Goal: Check status: Check status

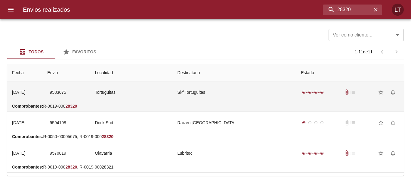
click at [260, 98] on td "Skf Tortuguitas" at bounding box center [235, 92] width 124 height 22
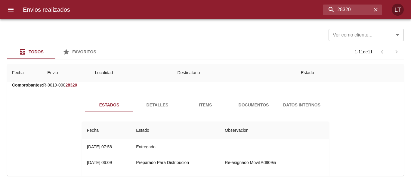
scroll to position [30, 0]
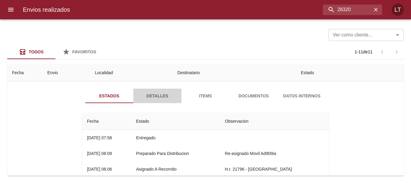
click at [155, 96] on span "Detalles" at bounding box center [157, 96] width 41 height 8
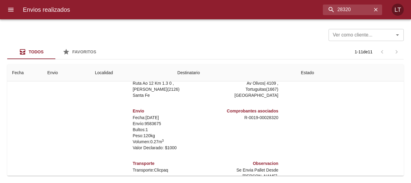
scroll to position [0, 0]
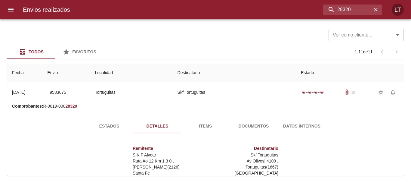
click at [234, 126] on span "Documentos" at bounding box center [253, 126] width 41 height 8
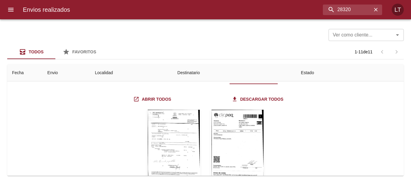
scroll to position [90, 0]
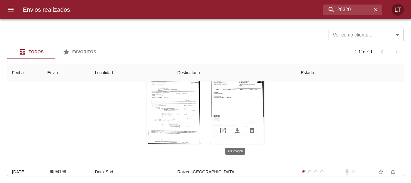
click at [231, 99] on div "Tabla de envíos del cliente" at bounding box center [238, 105] width 54 height 75
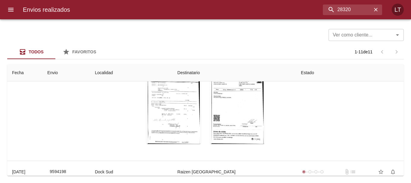
click at [172, 98] on div "Tabla de envíos del cliente" at bounding box center [174, 105] width 54 height 75
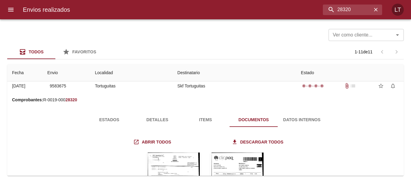
scroll to position [0, 0]
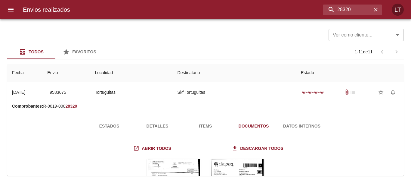
click at [100, 126] on span "Estados" at bounding box center [109, 126] width 41 height 8
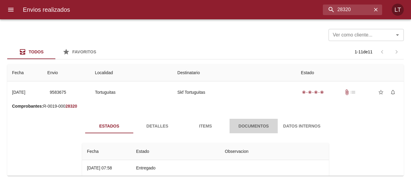
click at [265, 122] on span "Documentos" at bounding box center [253, 126] width 41 height 8
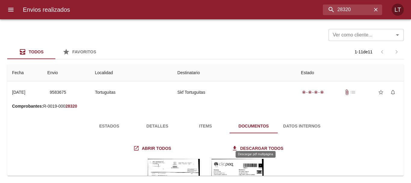
scroll to position [30, 0]
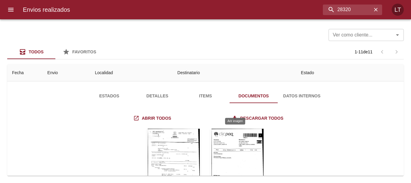
click at [243, 145] on div "Tabla de envíos del cliente" at bounding box center [238, 166] width 54 height 75
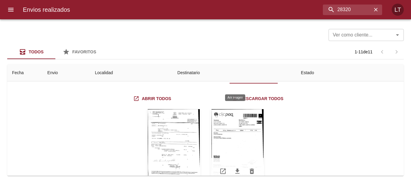
scroll to position [60, 0]
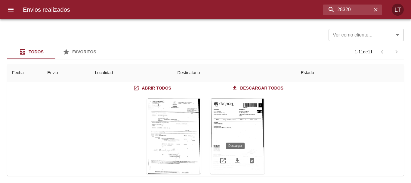
click at [236, 161] on icon "Tabla de envíos del cliente" at bounding box center [238, 160] width 4 height 5
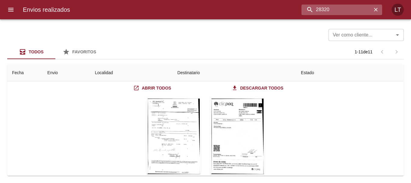
drag, startPoint x: 338, startPoint y: 10, endPoint x: 302, endPoint y: 10, distance: 35.8
click at [302, 10] on input "28320" at bounding box center [337, 10] width 70 height 11
click at [317, 9] on input "28320" at bounding box center [337, 10] width 70 height 11
drag, startPoint x: 315, startPoint y: 9, endPoint x: 300, endPoint y: 10, distance: 15.1
click at [302, 10] on input "28320" at bounding box center [337, 10] width 70 height 11
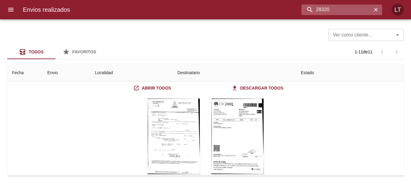
type input "28320"
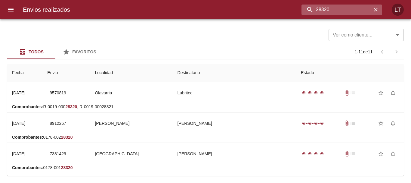
scroll to position [0, 0]
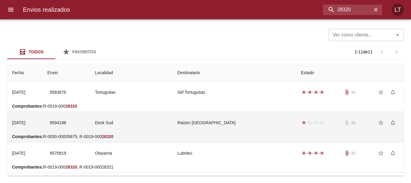
click at [173, 120] on td "Dock Sud" at bounding box center [131, 123] width 83 height 22
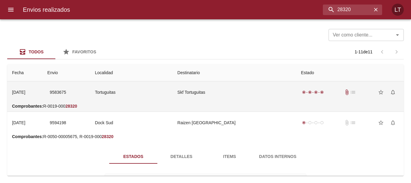
click at [173, 99] on td "Tortuguitas" at bounding box center [131, 92] width 83 height 22
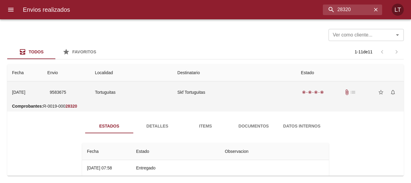
click at [173, 99] on td "Tortuguitas" at bounding box center [131, 92] width 83 height 22
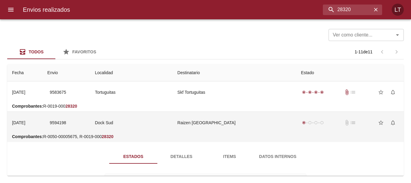
click at [166, 123] on td "Dock Sud" at bounding box center [131, 123] width 83 height 22
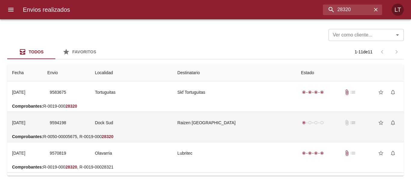
click at [166, 123] on td "Dock Sud" at bounding box center [131, 123] width 83 height 22
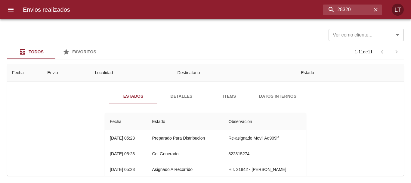
scroll to position [30, 0]
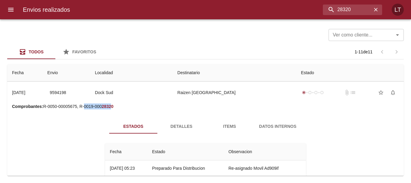
drag, startPoint x: 113, startPoint y: 105, endPoint x: 84, endPoint y: 107, distance: 28.7
click at [84, 107] on p "Comprobantes : R-0050-00005675, R-0019-000 28320" at bounding box center [205, 106] width 387 height 6
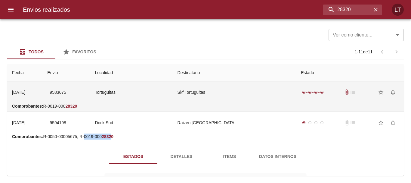
click at [90, 95] on td "9583675" at bounding box center [66, 92] width 48 height 22
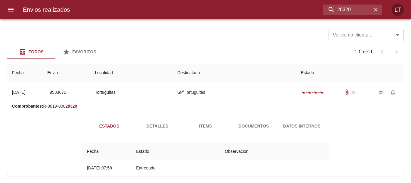
click at [260, 124] on span "Documentos" at bounding box center [253, 126] width 41 height 8
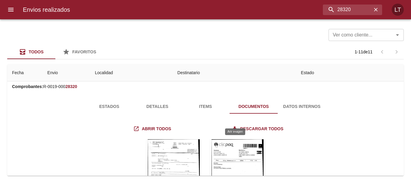
scroll to position [30, 0]
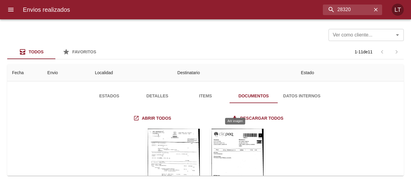
click at [238, 148] on div "Tabla de envíos del cliente" at bounding box center [238, 166] width 54 height 75
click at [165, 147] on div "Tabla de envíos del cliente" at bounding box center [174, 166] width 54 height 75
